Goal: Navigation & Orientation: Find specific page/section

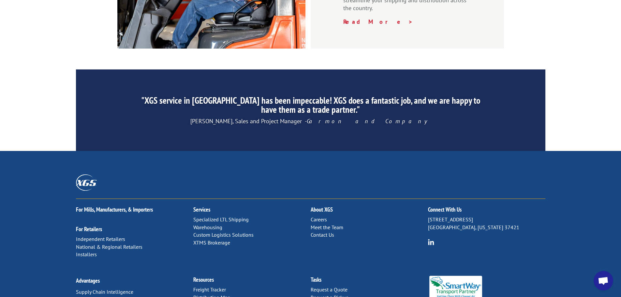
scroll to position [993, 0]
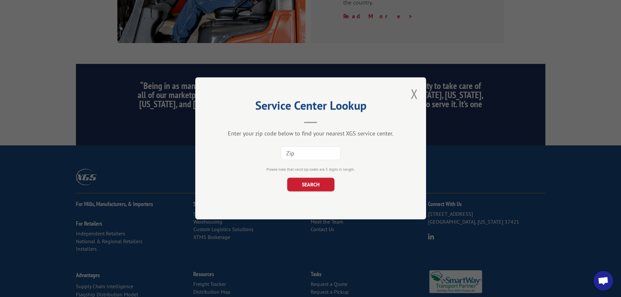
click at [313, 152] on input at bounding box center [311, 154] width 60 height 14
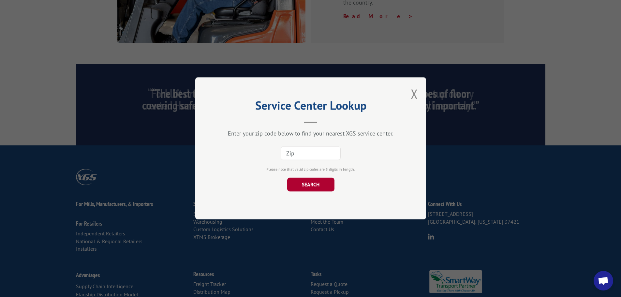
paste input "90731"
type input "90731"
click at [318, 183] on button "SEARCH" at bounding box center [310, 185] width 47 height 14
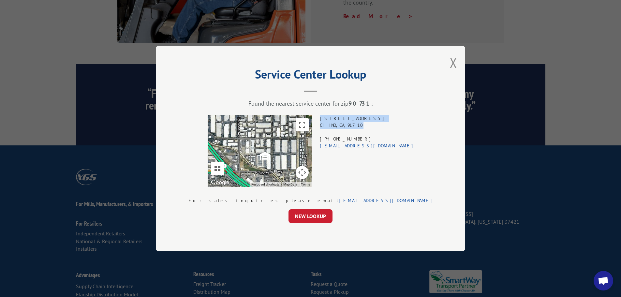
drag, startPoint x: 382, startPoint y: 125, endPoint x: 342, endPoint y: 120, distance: 40.5
click at [342, 120] on div "To navigate the map with touch gestures double-tap and hold your finger on the …" at bounding box center [310, 151] width 244 height 72
copy div "[STREET_ADDRESS]"
click at [357, 103] on strong "90731" at bounding box center [359, 103] width 23 height 7
click at [358, 103] on strong "90731" at bounding box center [359, 103] width 23 height 7
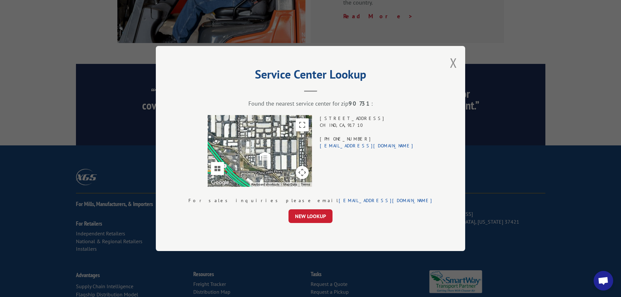
click at [361, 101] on strong "90731" at bounding box center [359, 103] width 23 height 7
copy strong "90731"
click at [450, 67] on button "Close modal" at bounding box center [453, 62] width 7 height 17
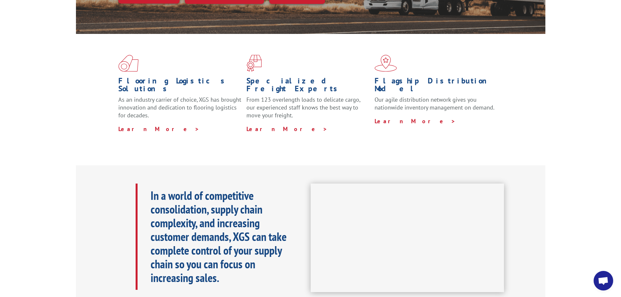
scroll to position [0, 0]
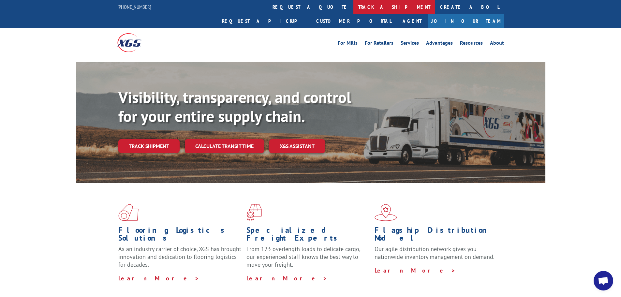
click at [353, 5] on link "track a shipment" at bounding box center [394, 7] width 82 height 14
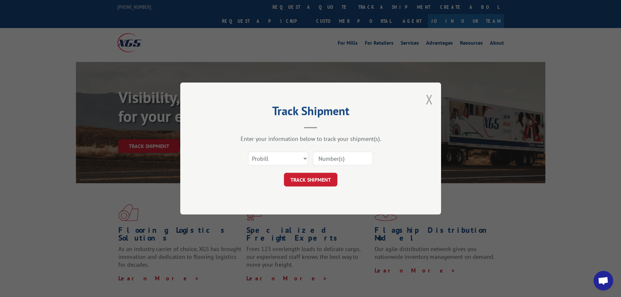
click at [426, 100] on button "Close modal" at bounding box center [429, 99] width 7 height 17
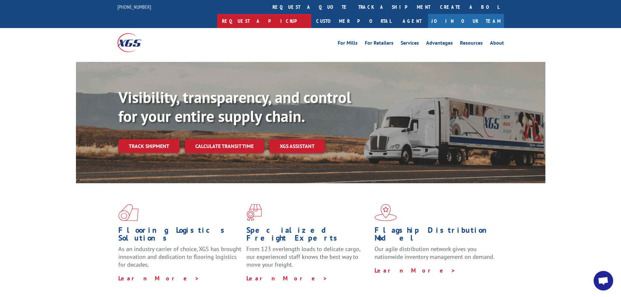
click at [311, 14] on link "Request a pickup" at bounding box center [264, 21] width 94 height 14
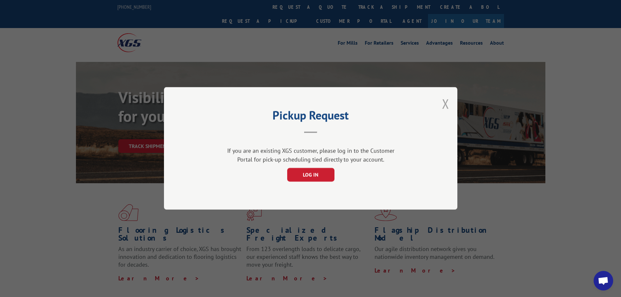
click at [445, 106] on button "Close modal" at bounding box center [445, 103] width 7 height 17
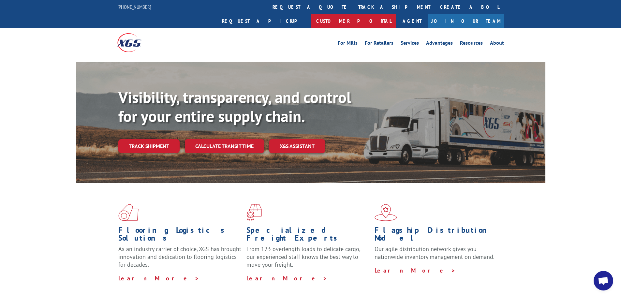
click at [396, 14] on link "Customer Portal" at bounding box center [353, 21] width 85 height 14
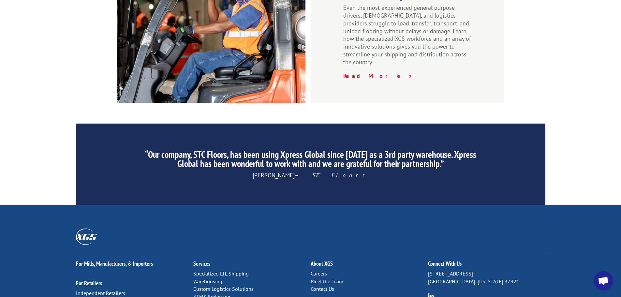
scroll to position [993, 0]
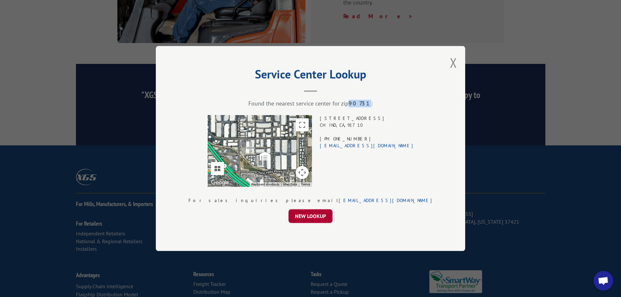
scroll to position [0, 0]
click at [389, 110] on div "Service Center Lookup Found the nearest service center for zip 90731 : To navig…" at bounding box center [310, 148] width 309 height 205
drag, startPoint x: 386, startPoint y: 123, endPoint x: 345, endPoint y: 119, distance: 40.3
click at [345, 119] on div "[STREET_ADDRESS] (714) 523-5420 [EMAIL_ADDRESS][DOMAIN_NAME]" at bounding box center [367, 151] width 94 height 72
copy div "[STREET_ADDRESS]"
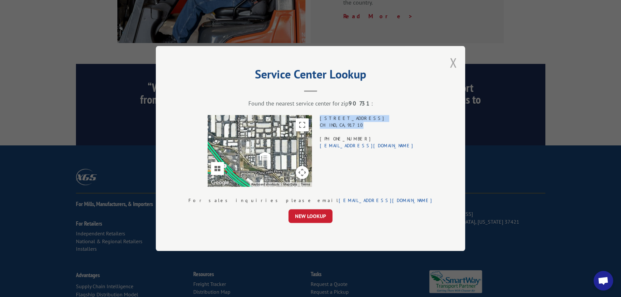
click at [450, 62] on button "Close modal" at bounding box center [453, 62] width 7 height 17
